Goal: Navigation & Orientation: Find specific page/section

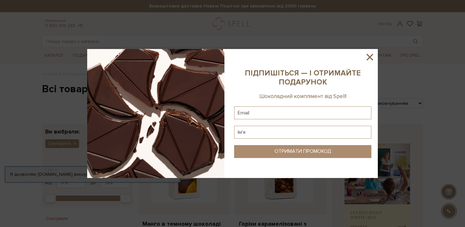
click at [370, 58] on icon at bounding box center [370, 57] width 6 height 6
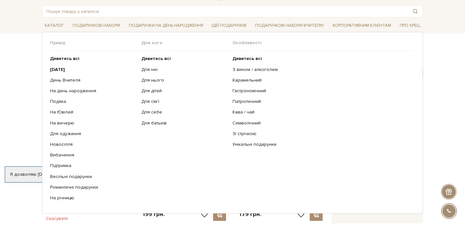
scroll to position [27, 0]
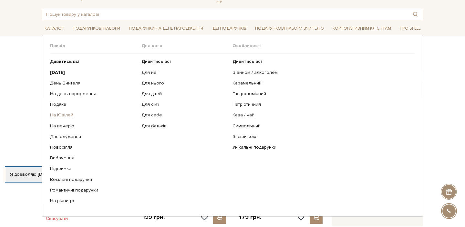
click at [68, 116] on link "На Ювілей" at bounding box center [93, 115] width 87 height 6
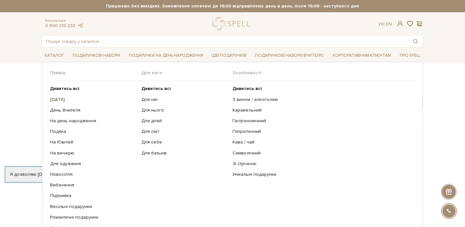
click at [63, 98] on b "[DATE]" at bounding box center [57, 99] width 15 height 5
